Goal: Obtain resource: Download file/media

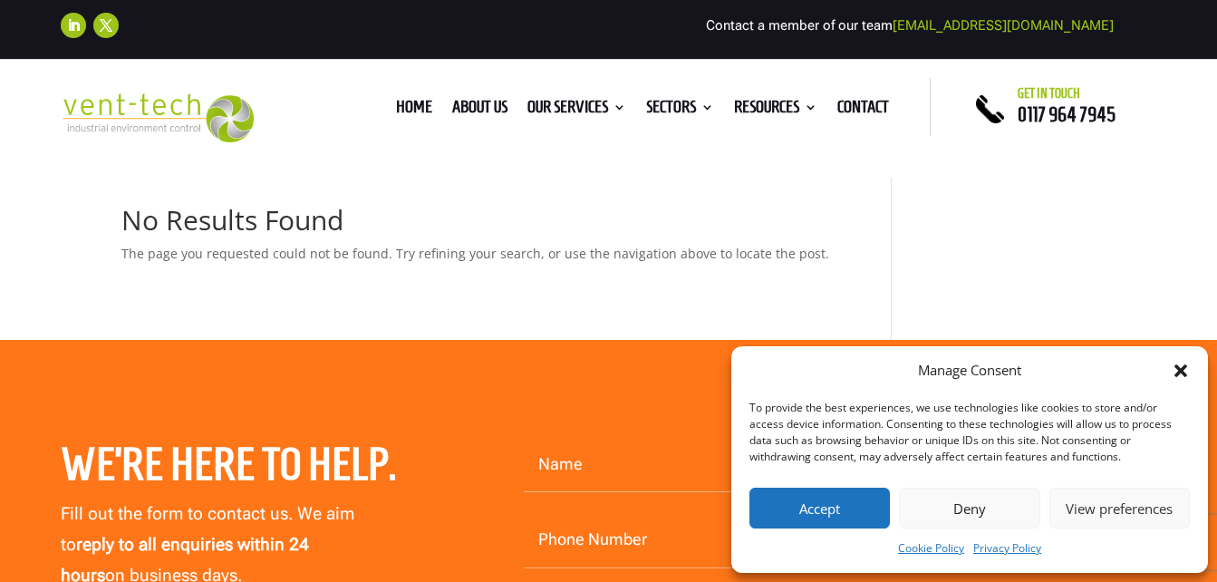
click at [1180, 373] on icon "Close dialog" at bounding box center [1180, 370] width 13 height 13
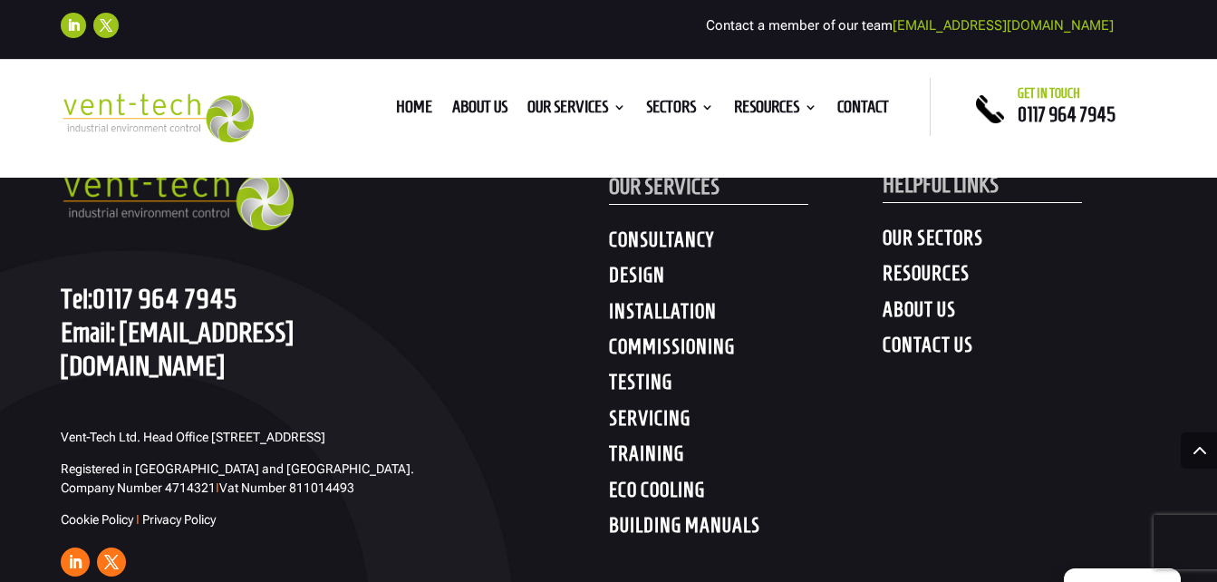
scroll to position [968, 0]
click at [659, 421] on h4 "SERVICING" at bounding box center [746, 423] width 274 height 33
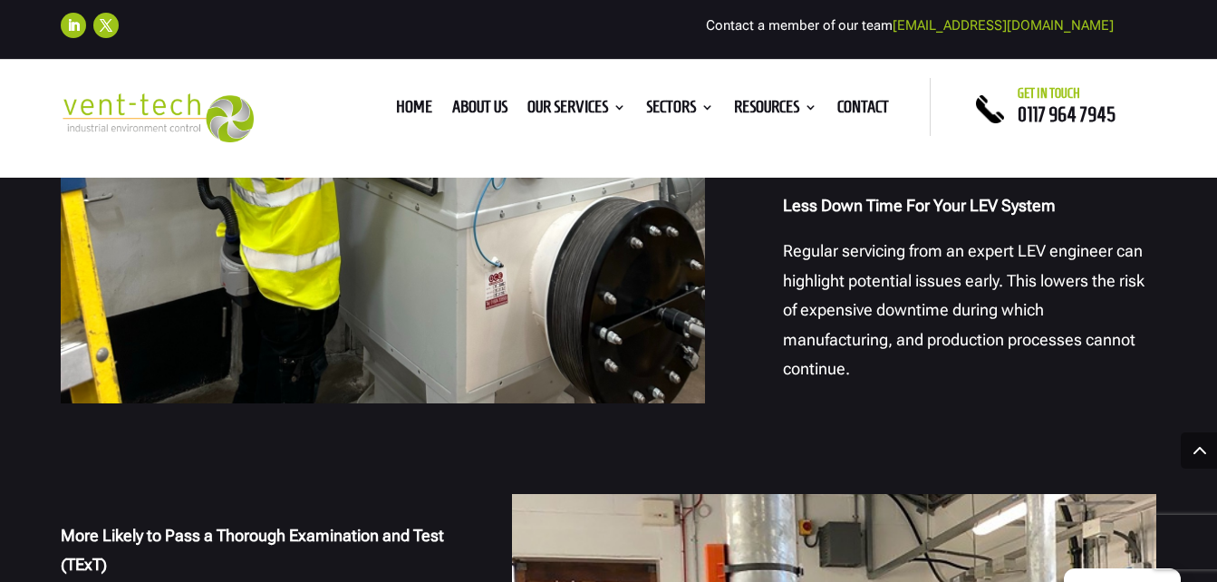
scroll to position [1597, 0]
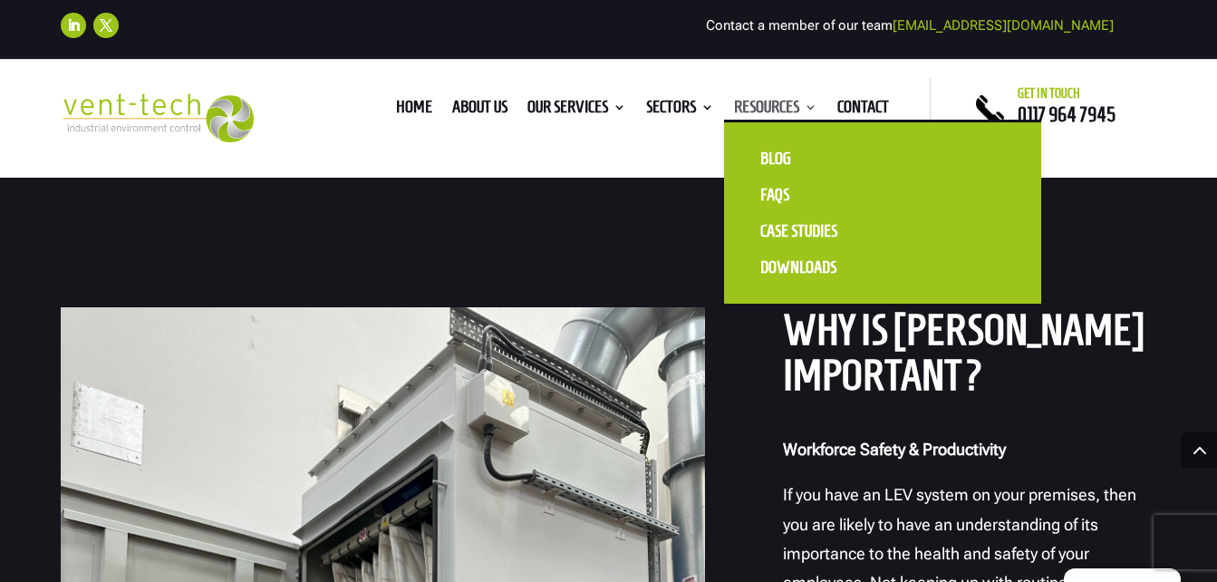
click at [811, 113] on link "Resources" at bounding box center [775, 111] width 83 height 20
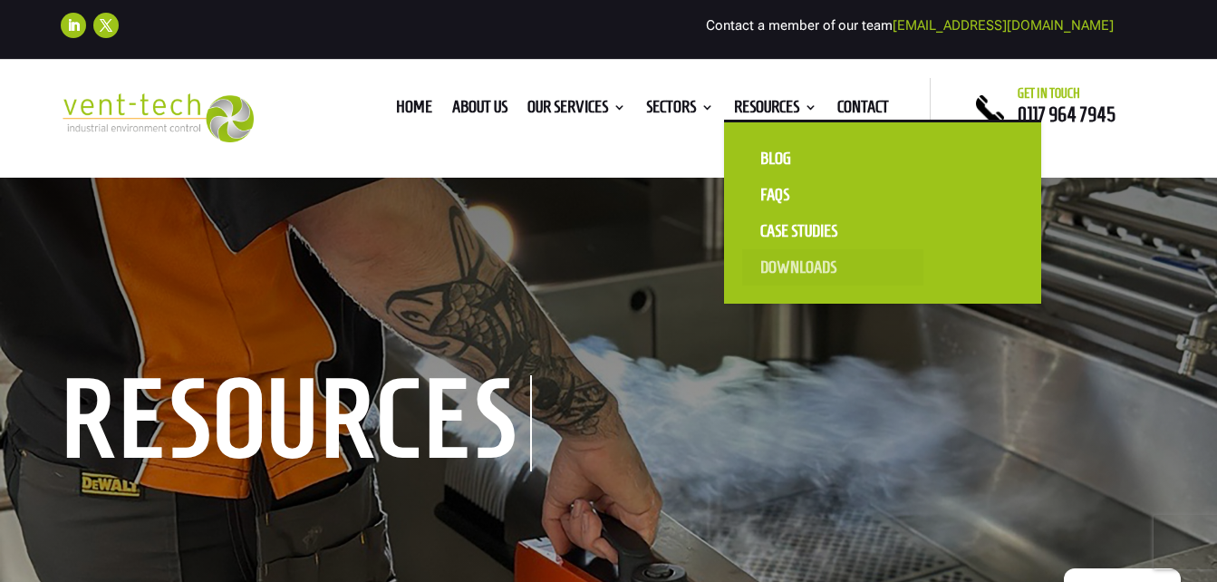
click at [800, 268] on link "Downloads" at bounding box center [832, 267] width 181 height 36
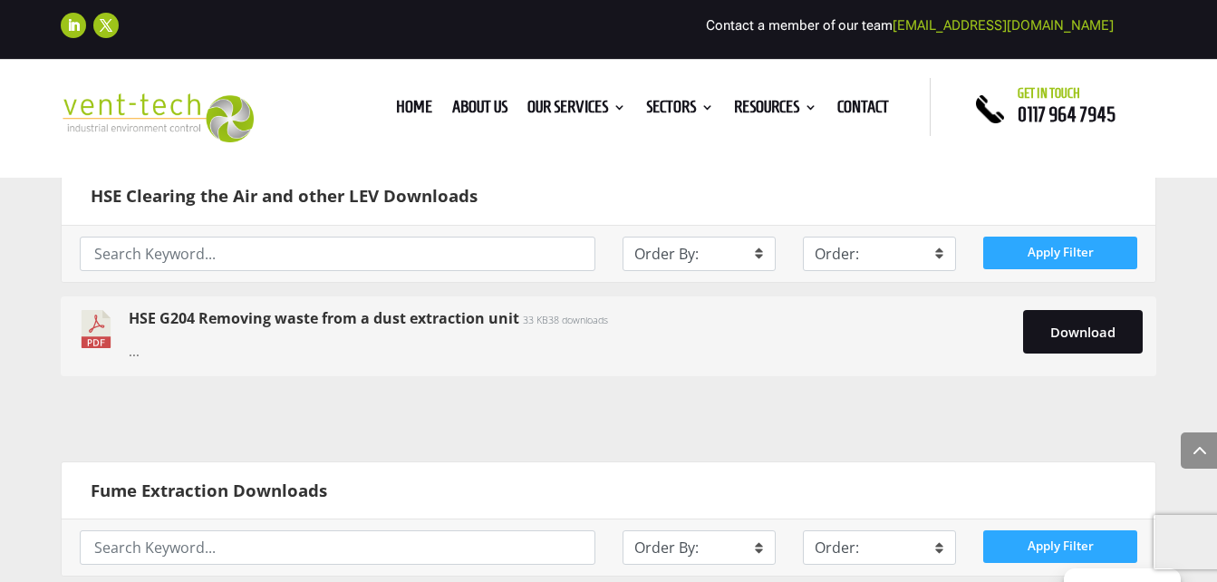
scroll to position [1467, 0]
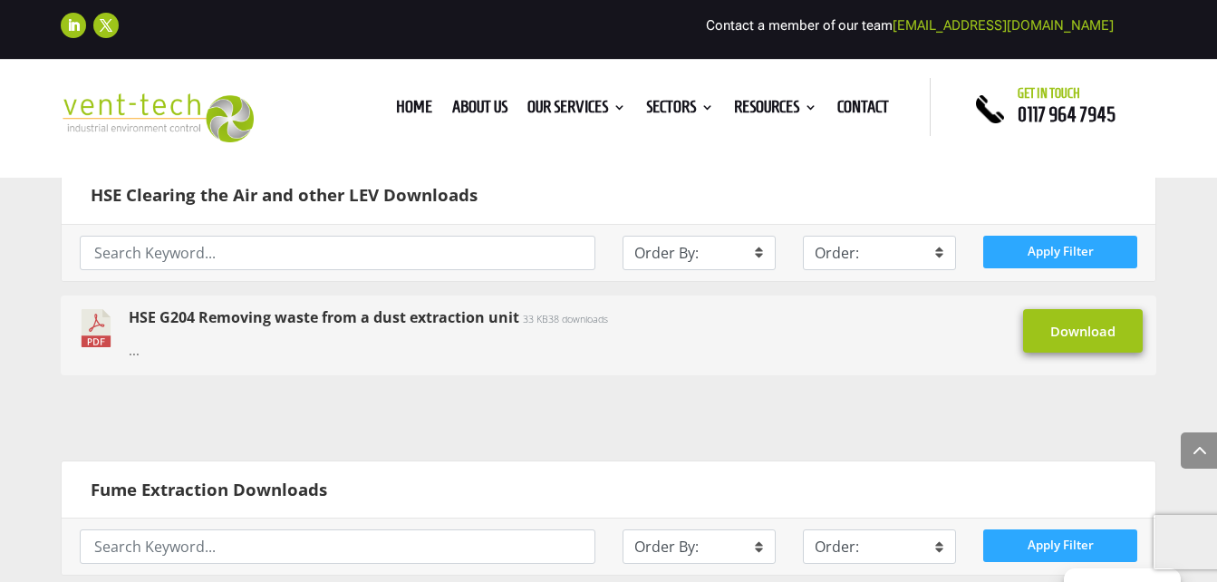
click at [1077, 336] on link "Download" at bounding box center [1083, 330] width 120 height 43
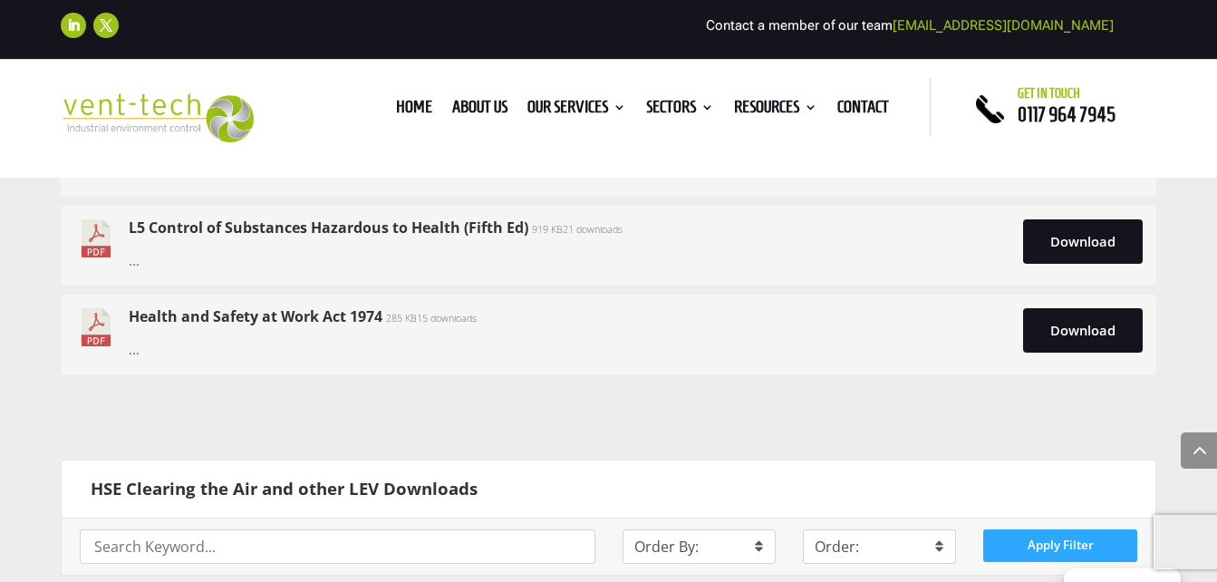
scroll to position [1174, 0]
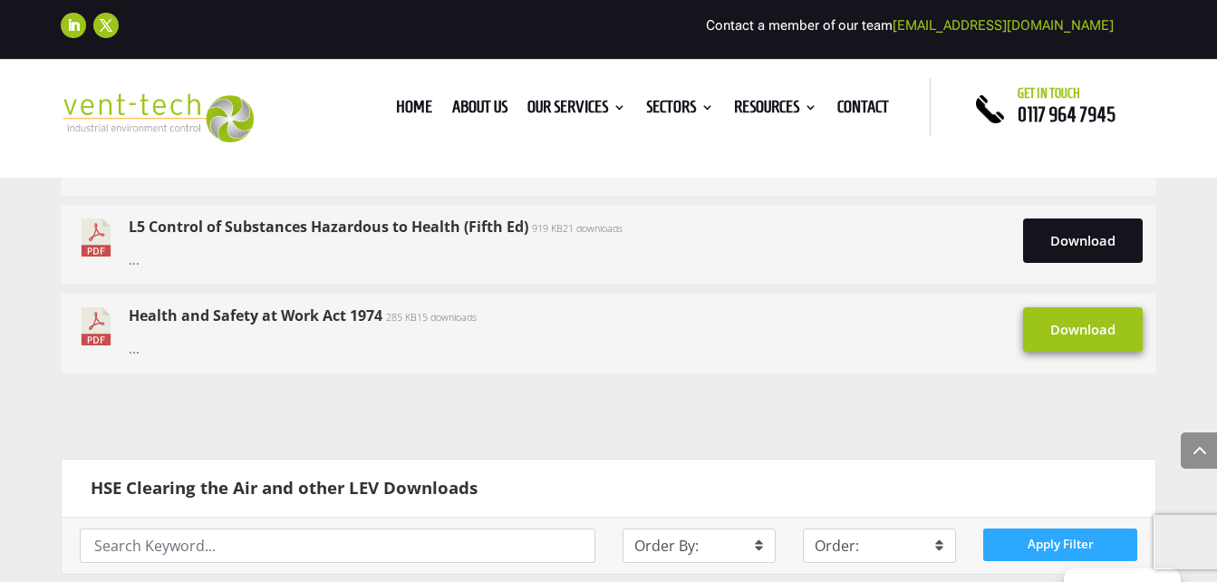
click at [1121, 325] on link "Download" at bounding box center [1083, 328] width 120 height 43
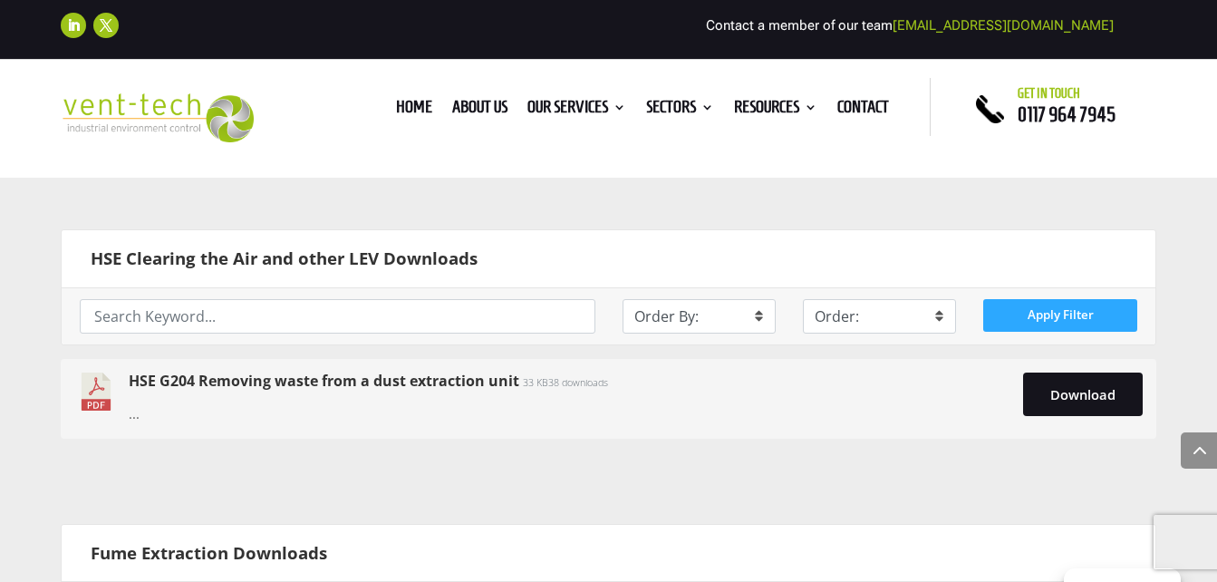
scroll to position [1411, 0]
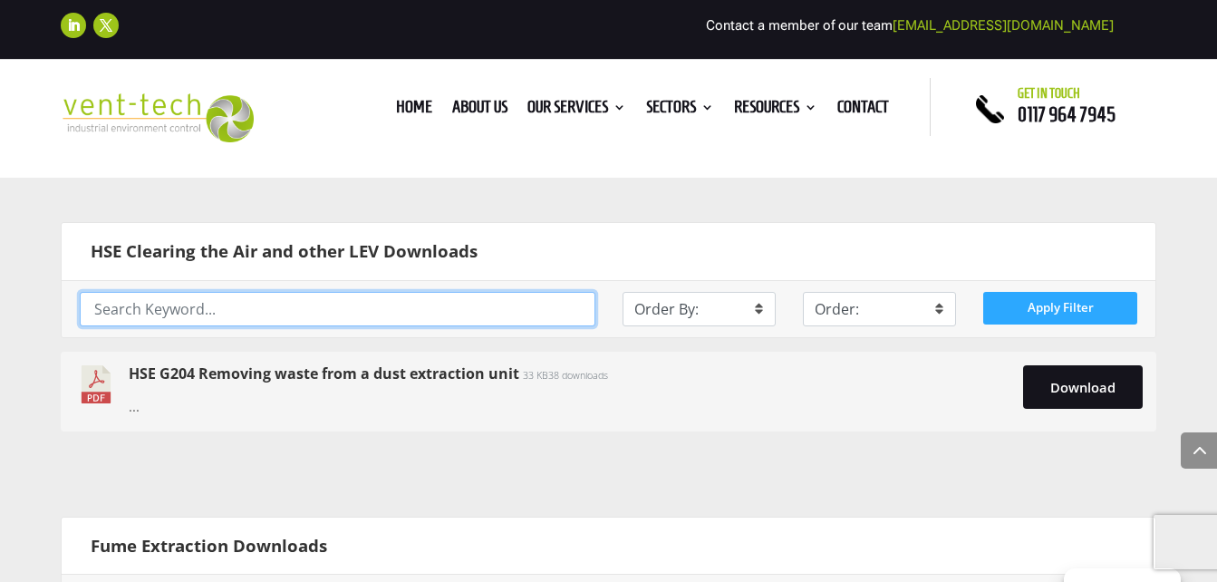
click at [510, 322] on input "text" at bounding box center [337, 309] width 515 height 34
type input "lev"
click at [983, 292] on button "Apply Filter" at bounding box center [1059, 308] width 153 height 33
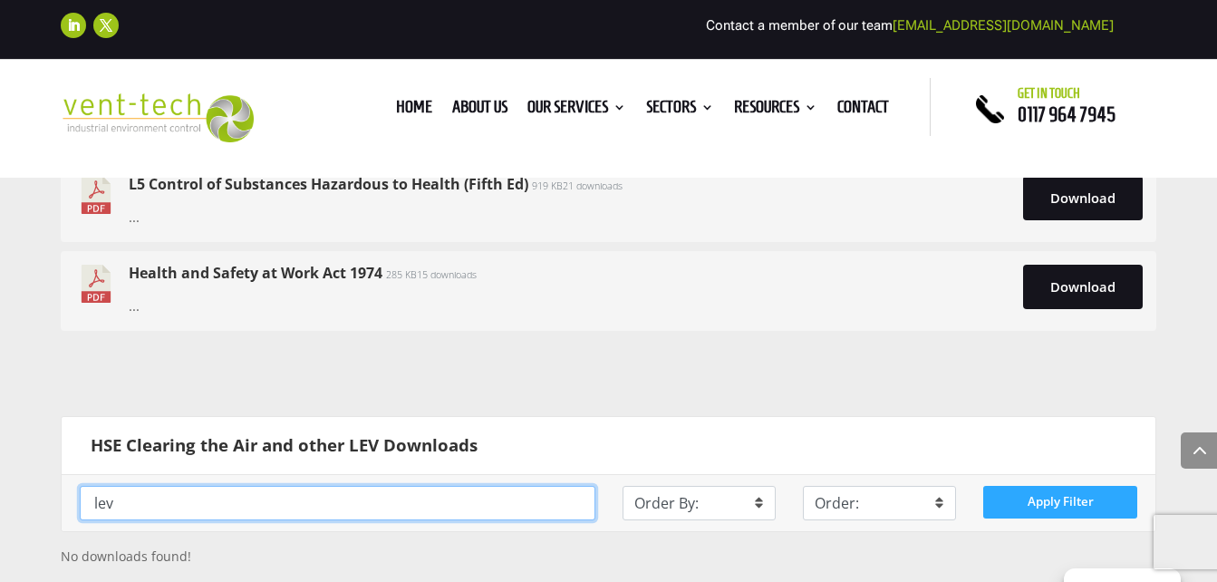
scroll to position [1269, 0]
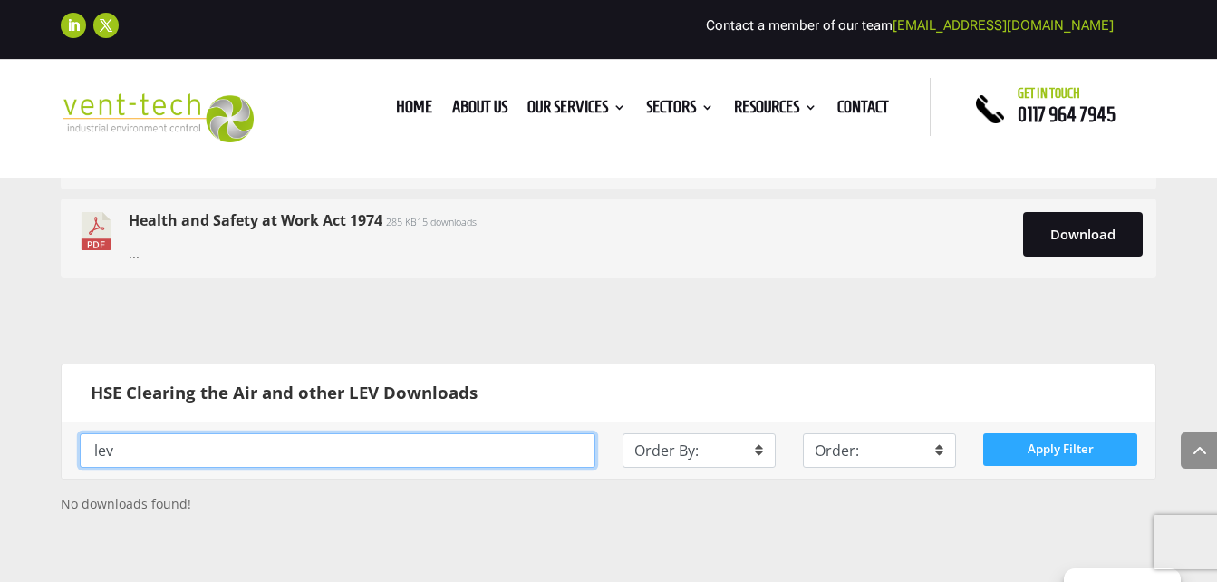
click at [317, 445] on input "lev" at bounding box center [337, 450] width 515 height 34
